Goal: Transaction & Acquisition: Subscribe to service/newsletter

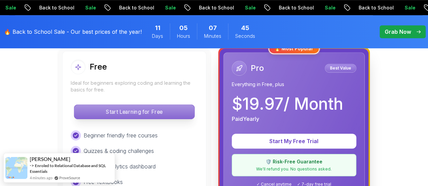
scroll to position [189, 0]
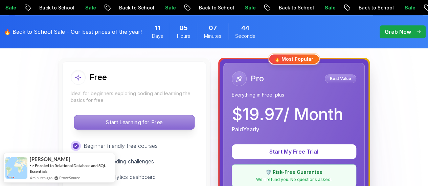
click at [124, 126] on p "Start Learning for Free" at bounding box center [134, 122] width 120 height 14
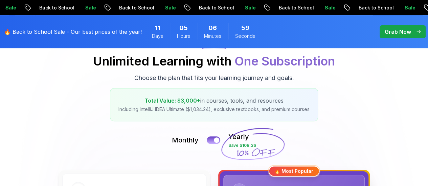
scroll to position [88, 0]
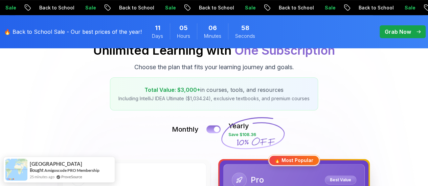
click at [216, 131] on div at bounding box center [217, 130] width 6 height 6
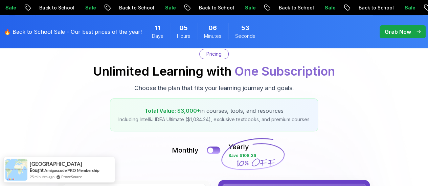
scroll to position [54, 0]
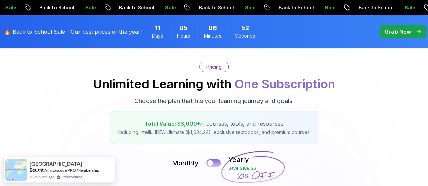
click at [216, 162] on button at bounding box center [213, 163] width 14 height 8
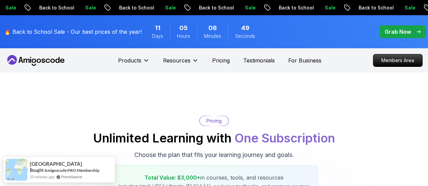
scroll to position [0, 0]
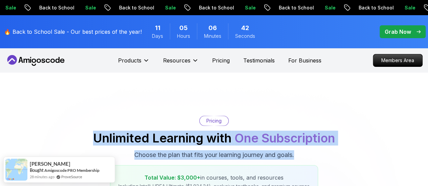
drag, startPoint x: 89, startPoint y: 139, endPoint x: 302, endPoint y: 155, distance: 213.6
click at [302, 155] on div "Pricing Unlimited Learning with One Subscription Choose the plan that fits your…" at bounding box center [213, 157] width 421 height 83
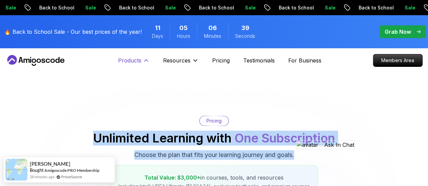
click at [129, 59] on p "Products" at bounding box center [129, 60] width 23 height 8
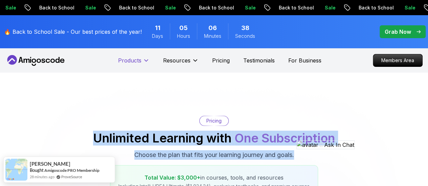
click at [129, 59] on p "Products" at bounding box center [129, 60] width 23 height 8
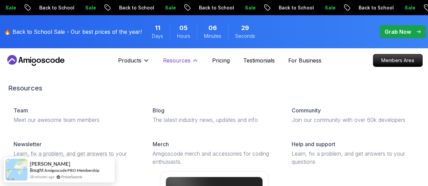
click at [184, 68] on button "Resources" at bounding box center [181, 63] width 36 height 14
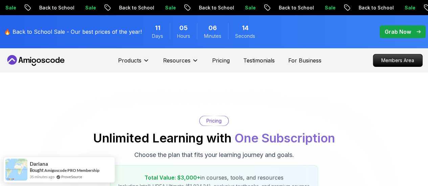
drag, startPoint x: 71, startPoint y: 64, endPoint x: 20, endPoint y: 61, distance: 51.2
click at [20, 61] on nav "Products Resources Pricing Testimonials For Business Members Area" at bounding box center [213, 60] width 417 height 24
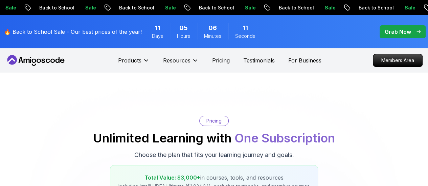
click at [28, 61] on icon at bounding box center [27, 61] width 6 height 4
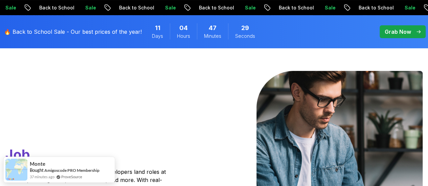
scroll to position [43, 0]
